Goal: Browse casually

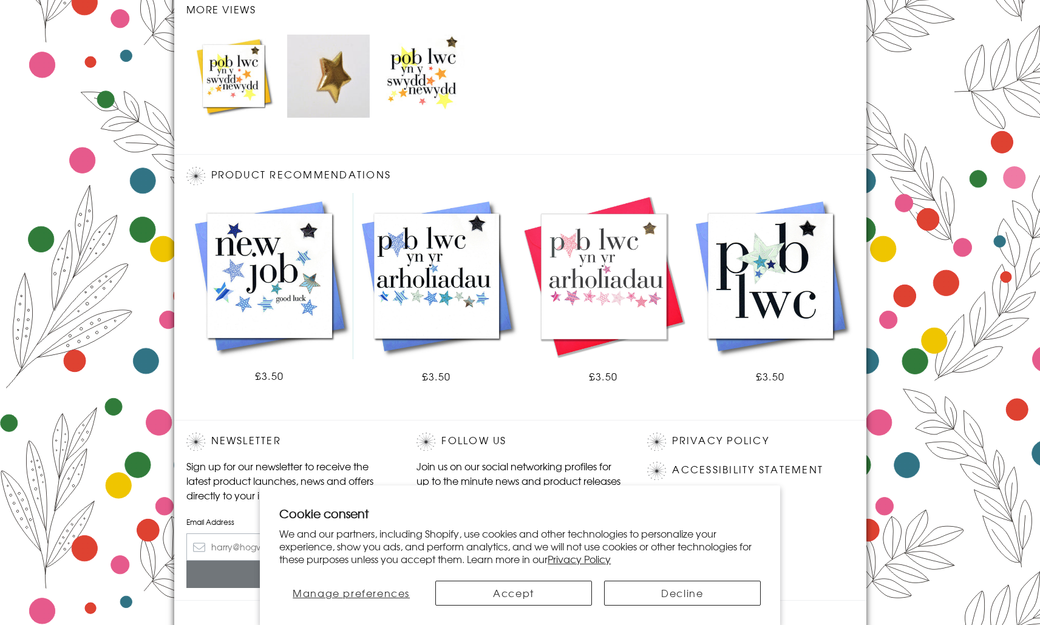
scroll to position [1356, 0]
